Goal: Find specific page/section: Find specific page/section

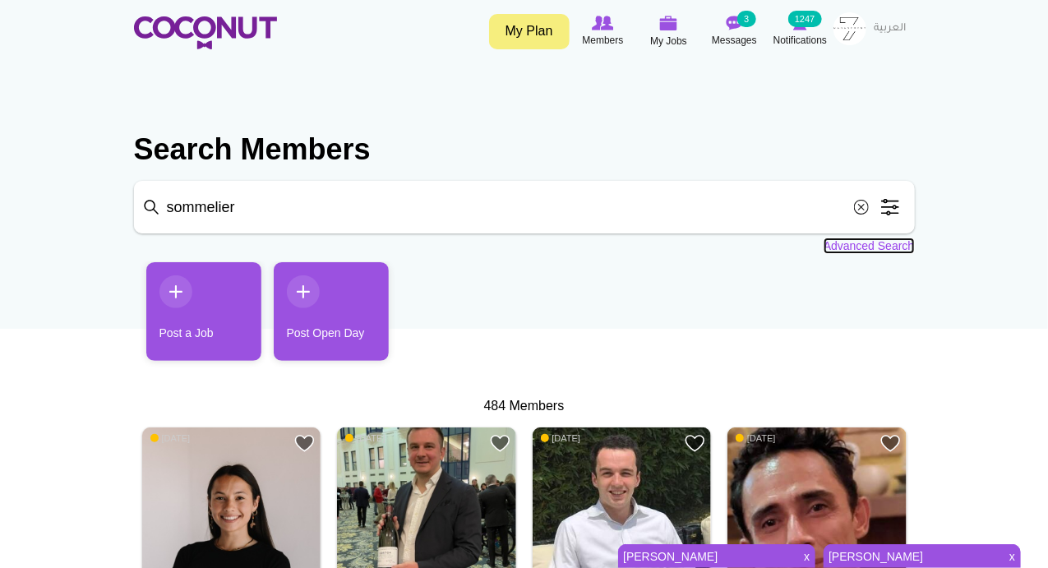
click at [875, 246] on link "Advanced Search" at bounding box center [869, 246] width 91 height 16
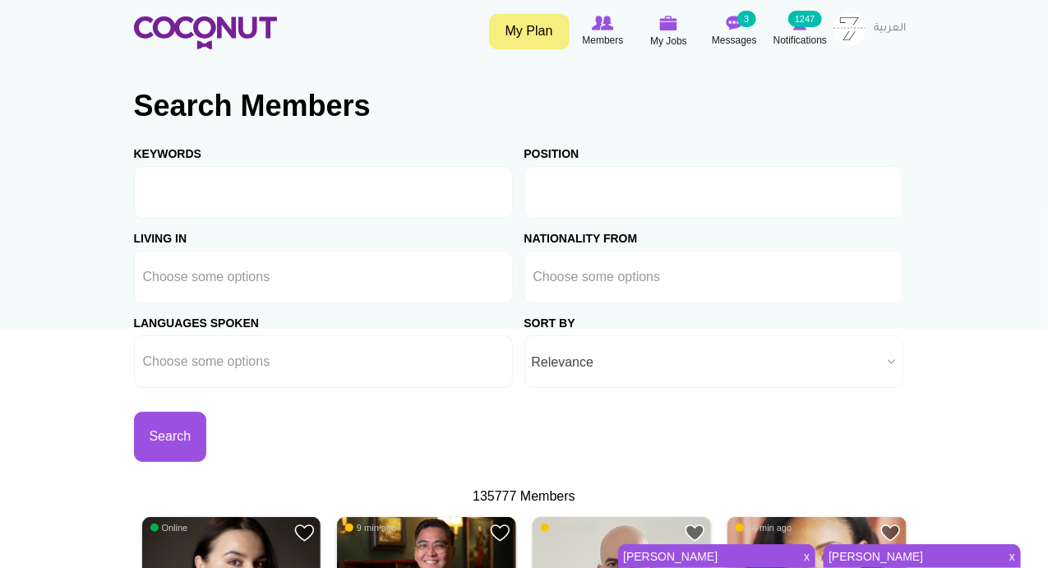
click at [583, 197] on input "text" at bounding box center [608, 192] width 148 height 15
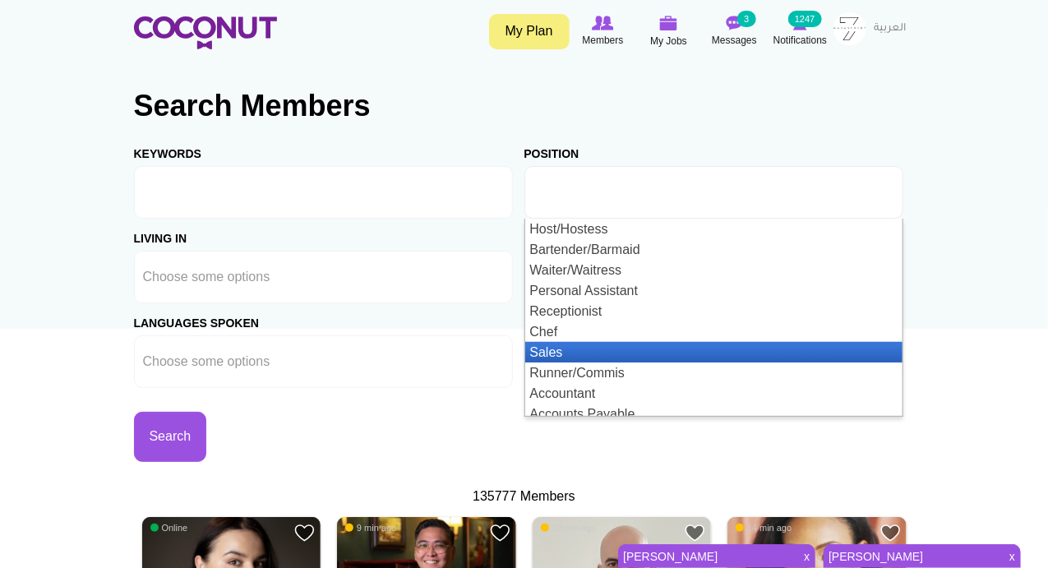
scroll to position [8, 0]
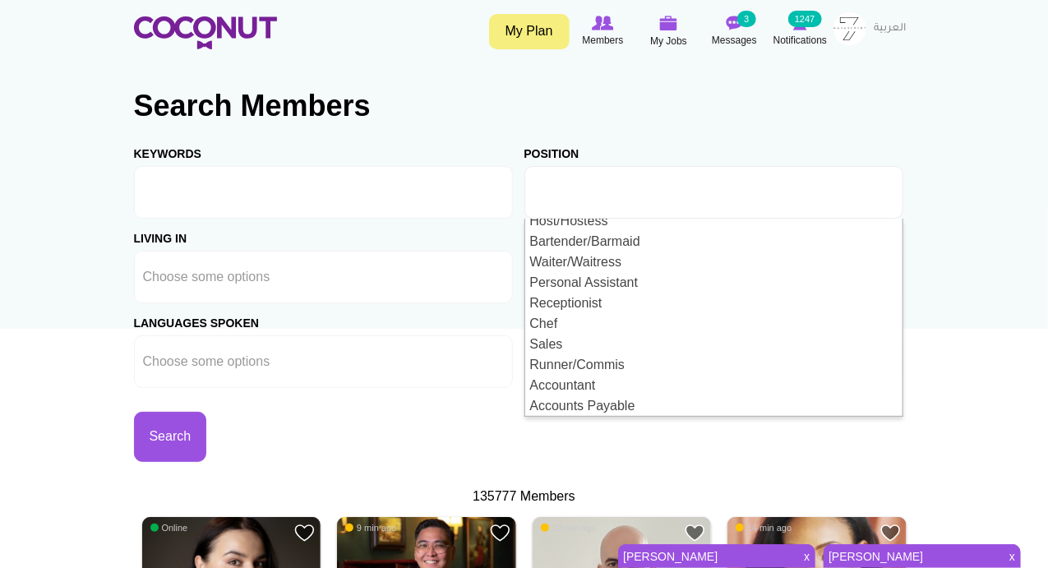
type input "Choose some options"
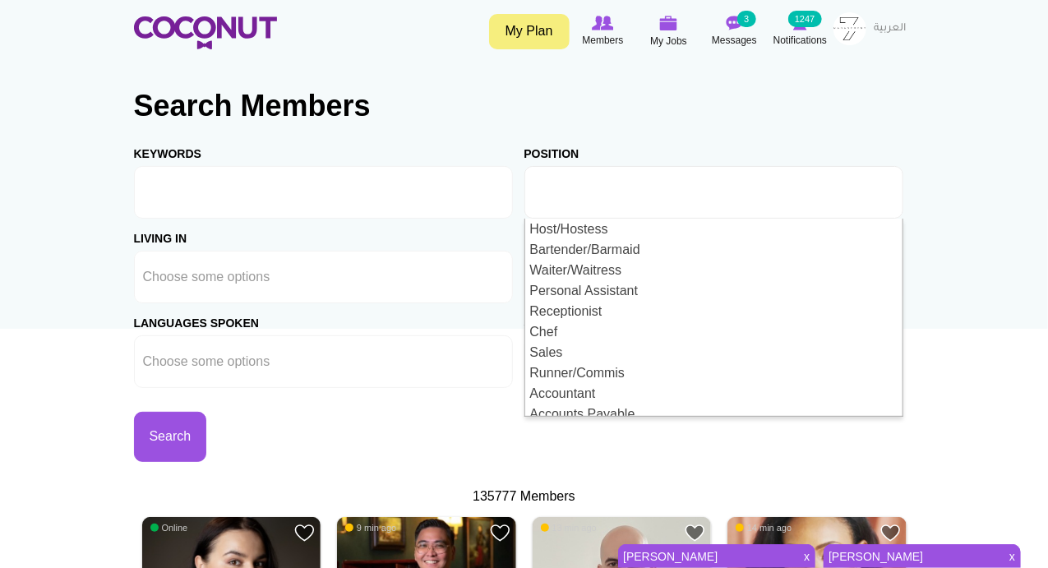
type input "Choose some options"
